Goal: Task Accomplishment & Management: Manage account settings

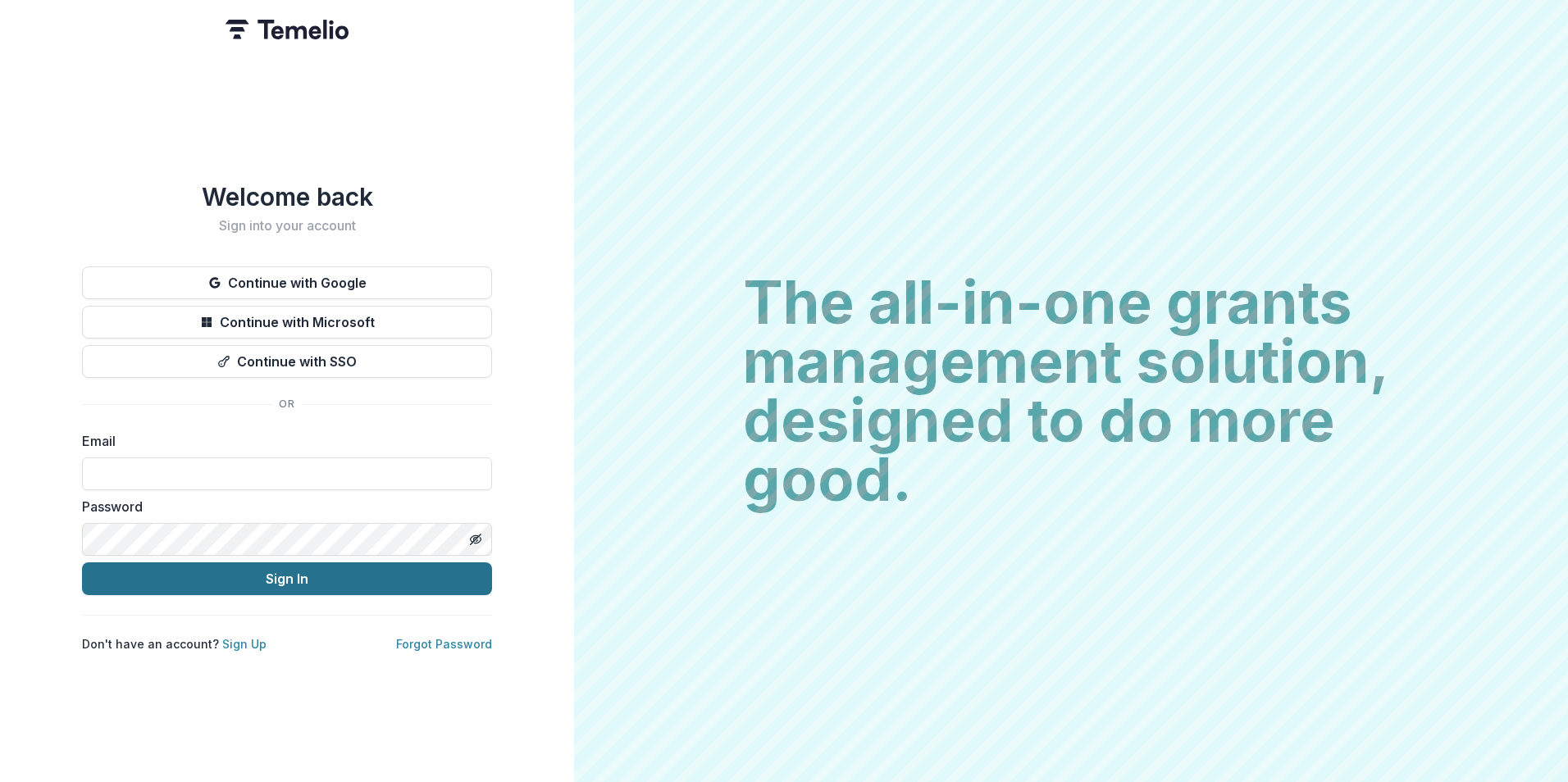
type input "**********"
click at [324, 574] on button "Sign In" at bounding box center [286, 579] width 410 height 32
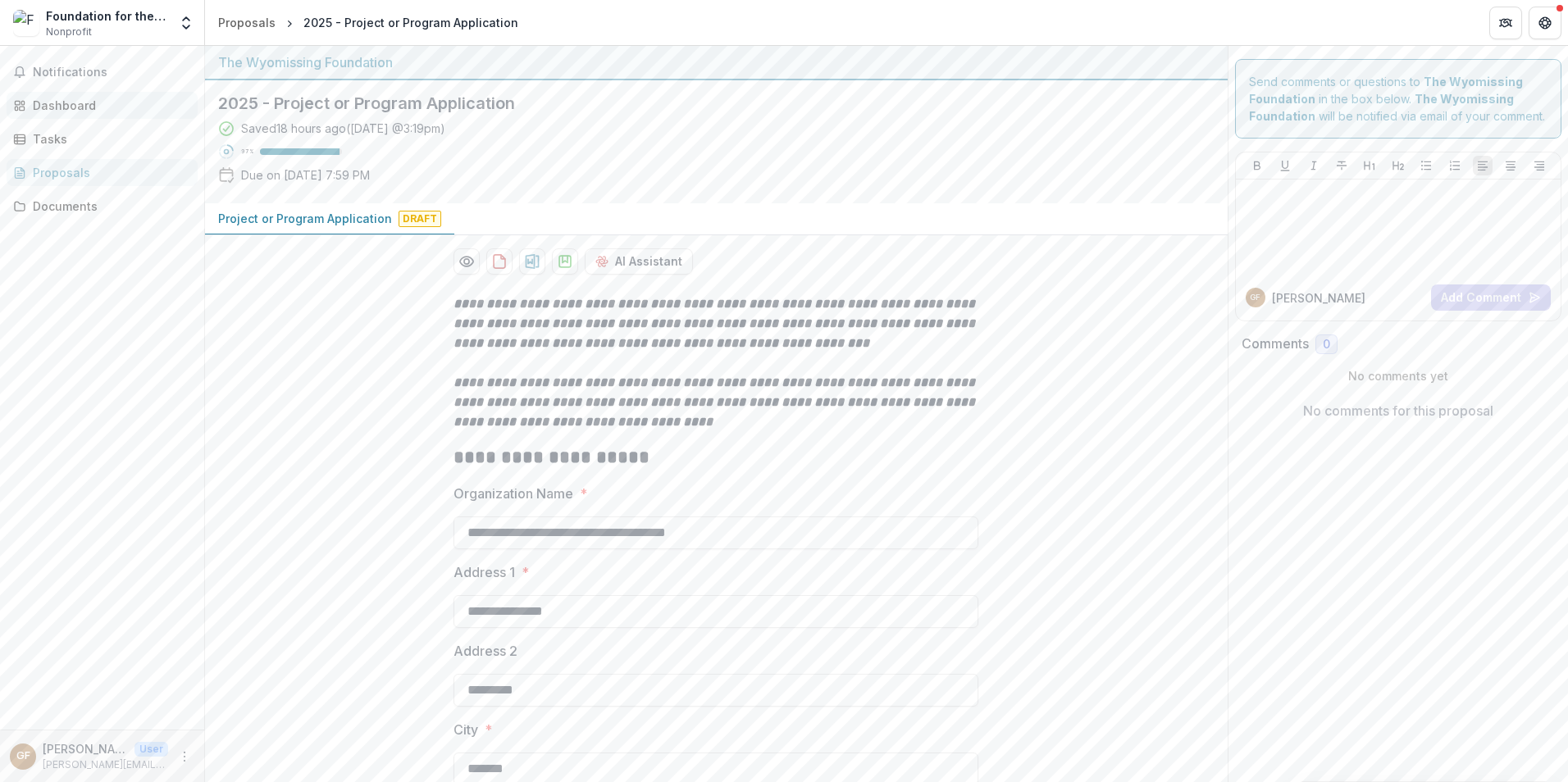
click at [98, 111] on div "Dashboard" at bounding box center [108, 105] width 152 height 17
